Goal: Use online tool/utility: Utilize a website feature to perform a specific function

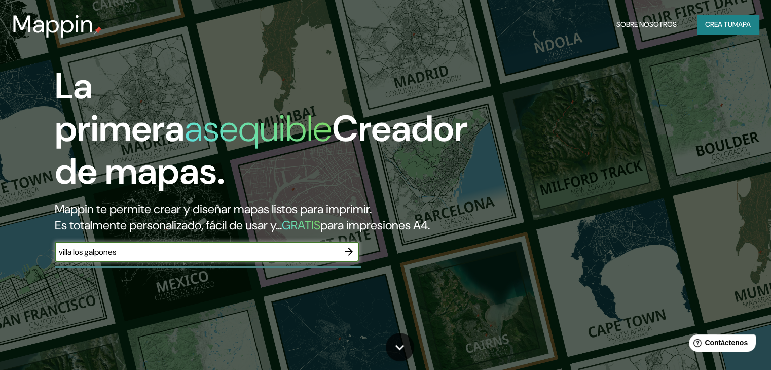
type input "villa los galpones"
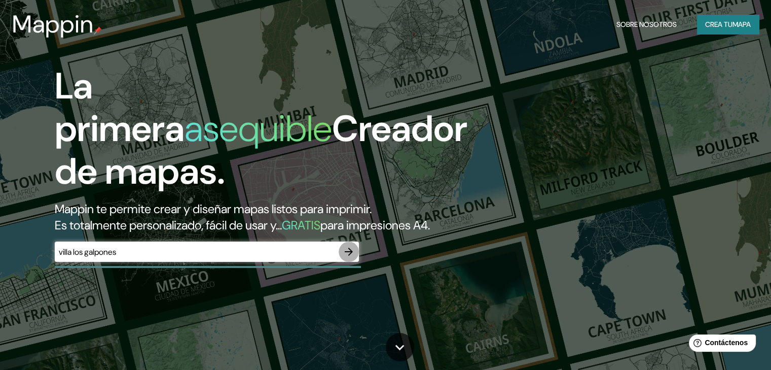
click at [354, 258] on icon "button" at bounding box center [349, 251] width 12 height 12
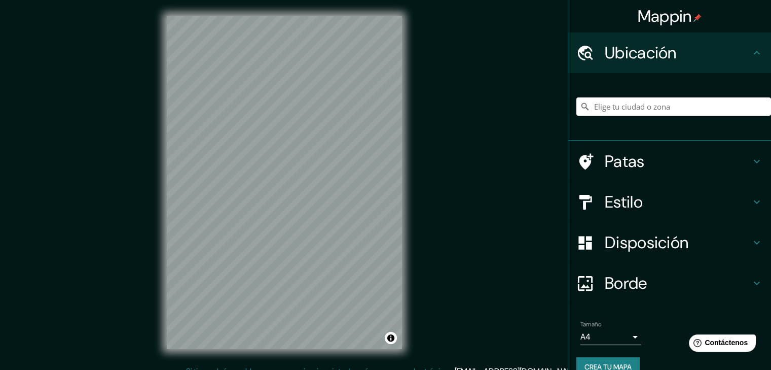
click at [593, 109] on input "Elige tu ciudad o zona" at bounding box center [673, 106] width 195 height 18
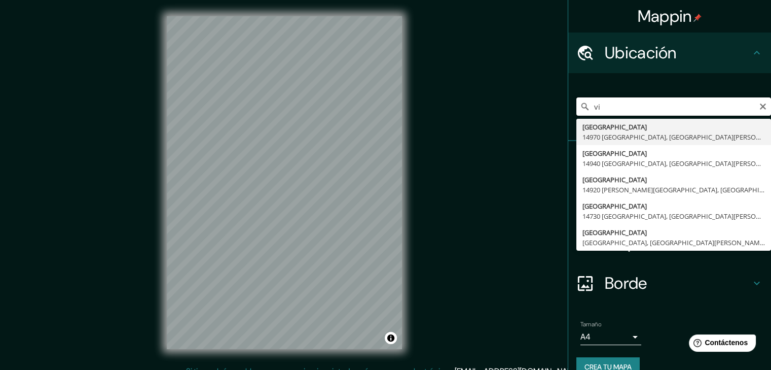
type input "v"
type input "[PERSON_NAME], [GEOGRAPHIC_DATA], [GEOGRAPHIC_DATA][PERSON_NAME], [GEOGRAPHIC_D…"
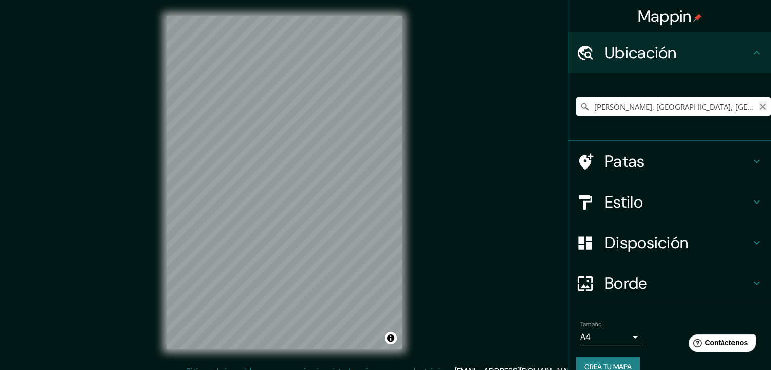
click at [760, 106] on icon "Claro" at bounding box center [763, 106] width 6 height 6
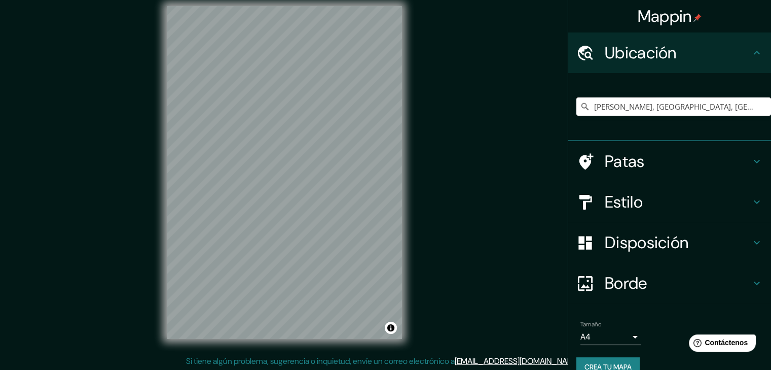
scroll to position [12, 0]
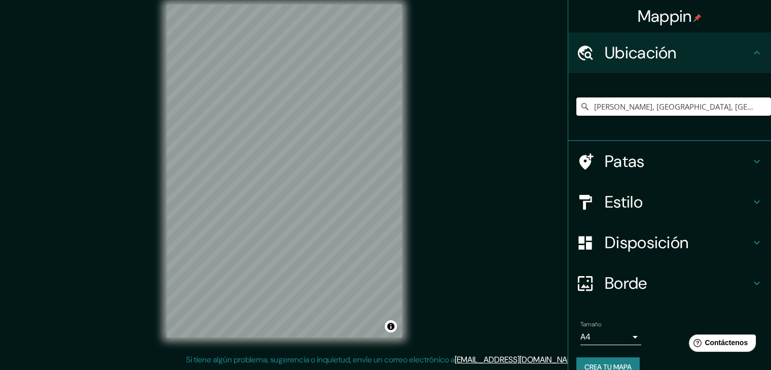
type input "[PERSON_NAME], [GEOGRAPHIC_DATA], [GEOGRAPHIC_DATA][PERSON_NAME], [GEOGRAPHIC_D…"
